Goal: Transaction & Acquisition: Purchase product/service

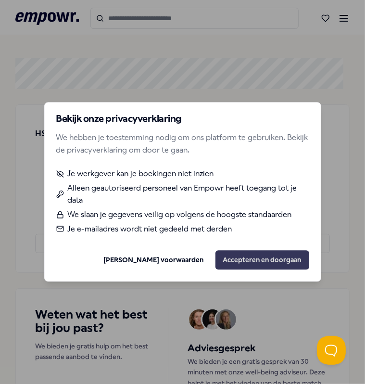
click at [250, 264] on button "Accepteren en doorgaan" at bounding box center [262, 260] width 94 height 19
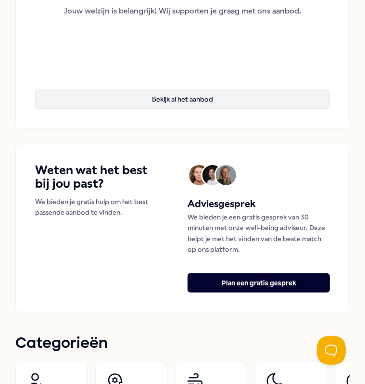
click at [188, 100] on button "Bekijk al het aanbod" at bounding box center [182, 98] width 295 height 19
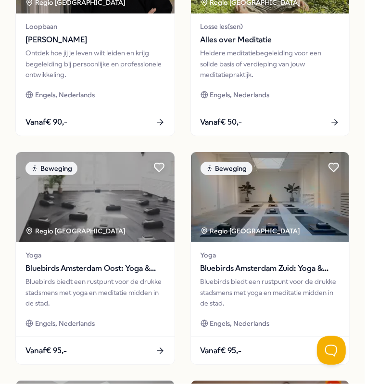
scroll to position [865, 0]
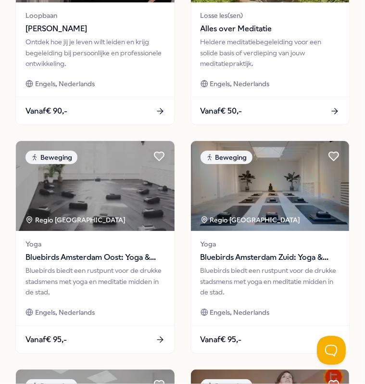
click at [213, 251] on span "Bluebirds Amsterdam Zuid: Yoga & Welzijn" at bounding box center [270, 257] width 139 height 13
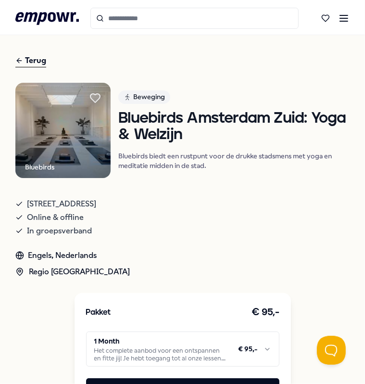
drag, startPoint x: 157, startPoint y: 227, endPoint x: 167, endPoint y: 43, distance: 184.9
click at [50, 19] on icon ".empowr-logo_svg__cls-1{fill:#03032f}" at bounding box center [46, 19] width 63 height 18
